Goal: Task Accomplishment & Management: Manage account settings

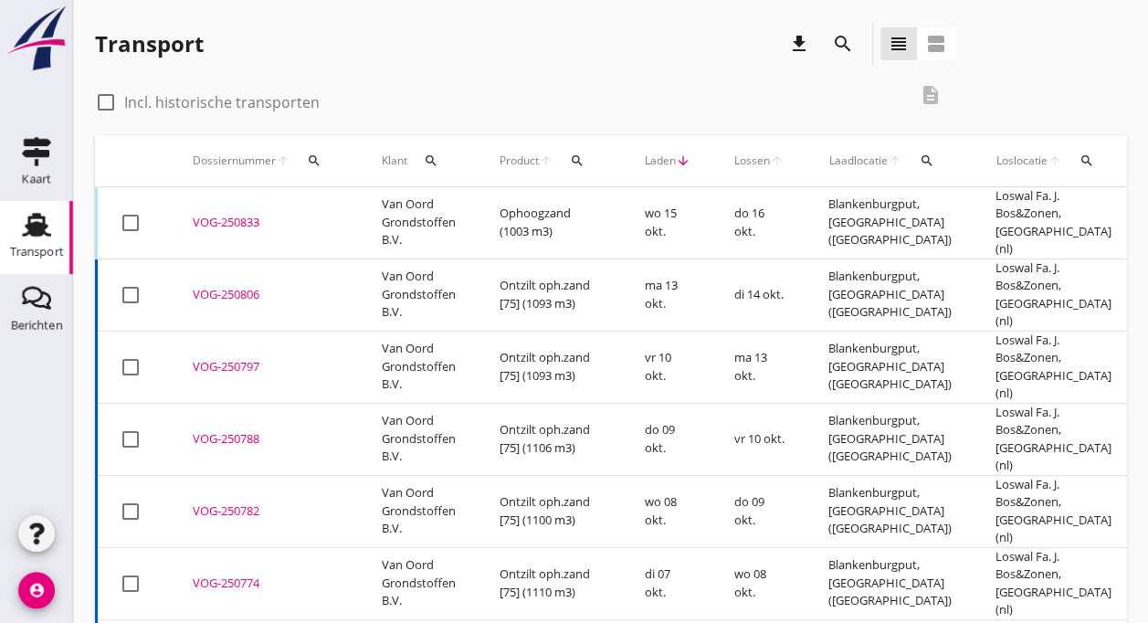
click at [189, 215] on td "VOG-250833 upload_file Drop hier uw bestand om het aan het dossier toe te voegen" at bounding box center [265, 223] width 189 height 72
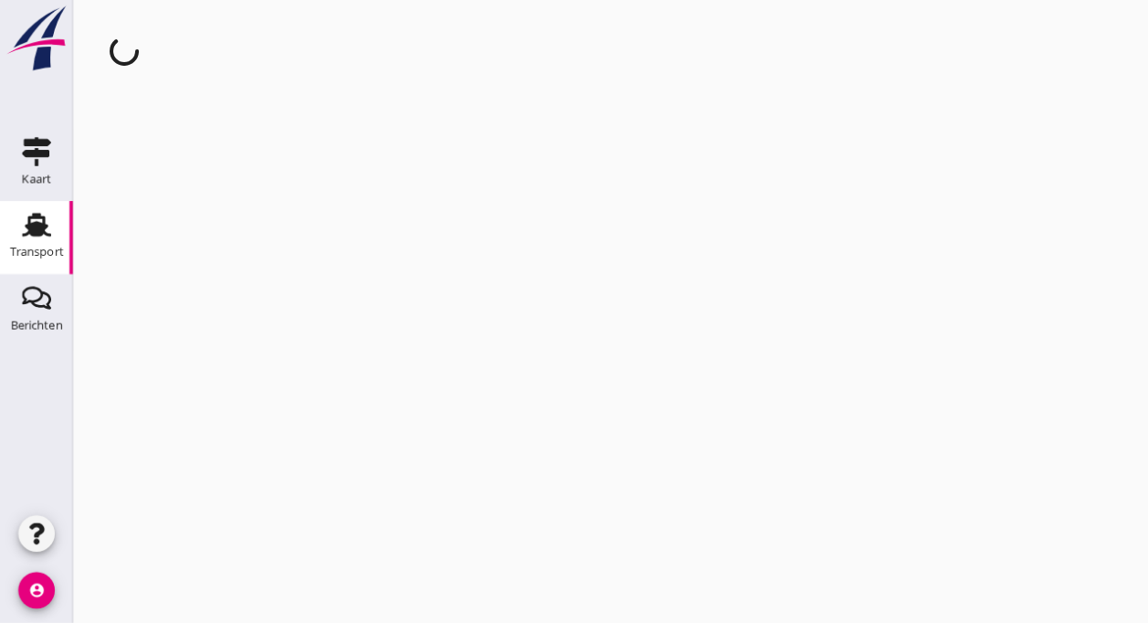
click at [189, 215] on div "cancel You are impersonating another user." at bounding box center [610, 311] width 1075 height 623
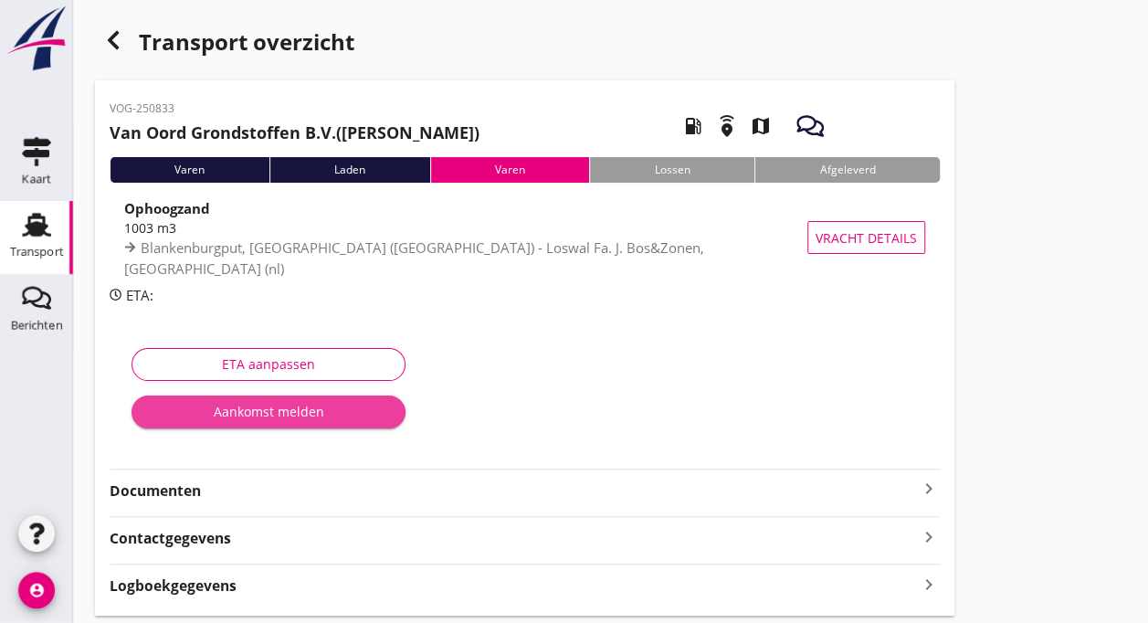
click at [287, 416] on div "Aankomst melden" at bounding box center [268, 411] width 245 height 19
click at [287, 416] on div "[EMAIL_ADDRESS][DOMAIN_NAME] [PERSON_NAME] emailadres Registreer je aankomsttij…" at bounding box center [574, 340] width 1148 height 681
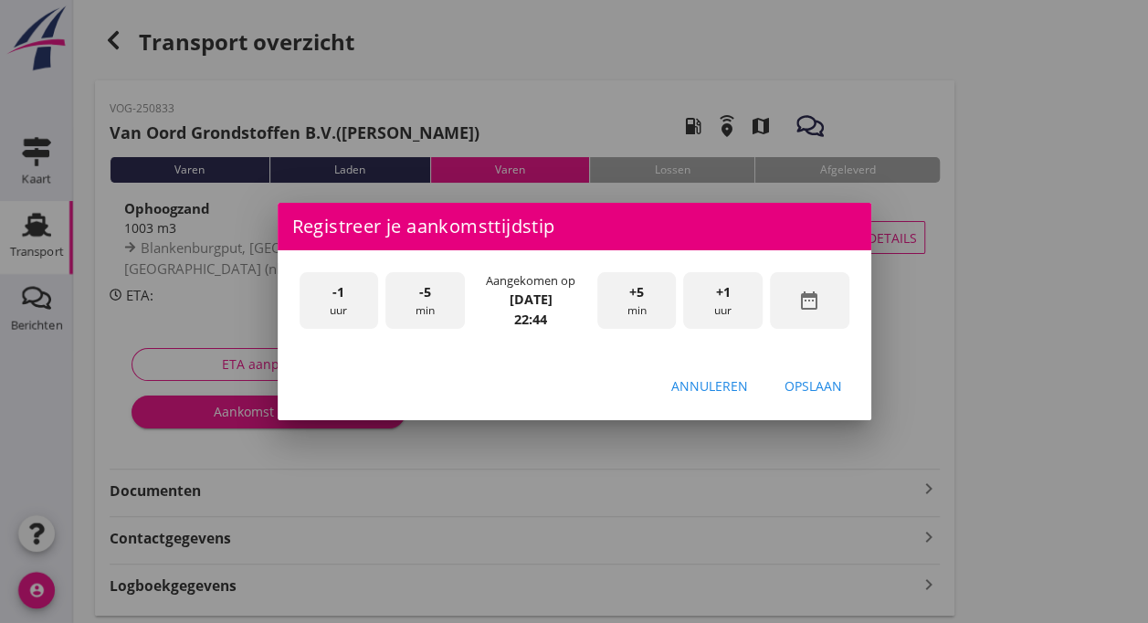
click at [623, 302] on div "+5 min" at bounding box center [636, 301] width 79 height 58
click at [443, 305] on div "-5 min" at bounding box center [424, 301] width 79 height 58
click at [806, 388] on div "Opslaan" at bounding box center [814, 385] width 58 height 19
